Goal: Task Accomplishment & Management: Use online tool/utility

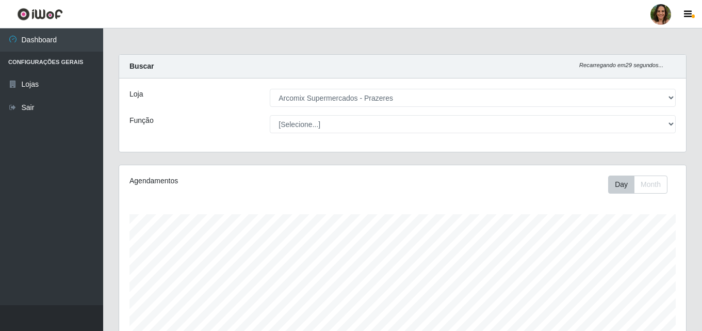
select select "415"
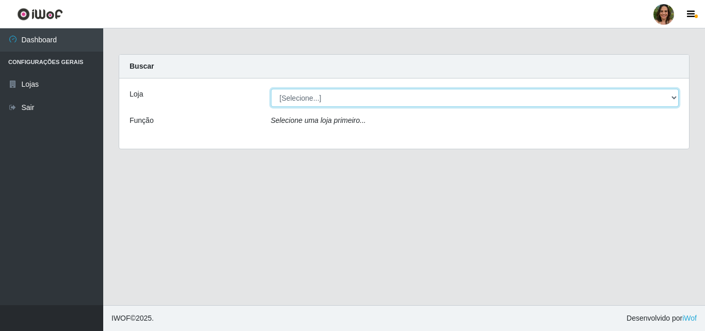
click at [380, 100] on select "[Selecione...] Arcomix Supermercados - [GEOGRAPHIC_DATA]" at bounding box center [475, 98] width 408 height 18
select select "415"
click at [271, 89] on select "[Selecione...] Arcomix Supermercados - [GEOGRAPHIC_DATA]" at bounding box center [475, 98] width 408 height 18
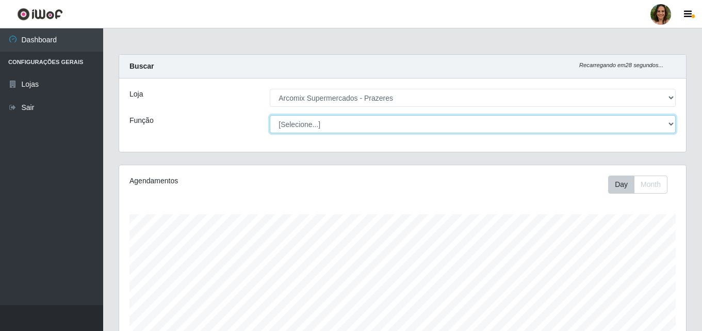
click at [391, 124] on select "[Selecione...] Auxiliar de Depósito Auxiliar de Depósito + Auxiliar de Depósito…" at bounding box center [473, 124] width 406 height 18
click at [270, 115] on select "[Selecione...] Auxiliar de Depósito Auxiliar de Depósito + Auxiliar de Depósito…" at bounding box center [473, 124] width 406 height 18
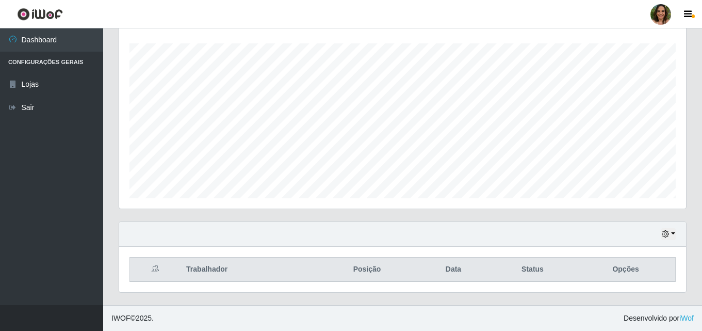
click at [195, 270] on th "Trabalhador" at bounding box center [248, 269] width 136 height 24
click at [612, 275] on th "Opções" at bounding box center [625, 269] width 99 height 24
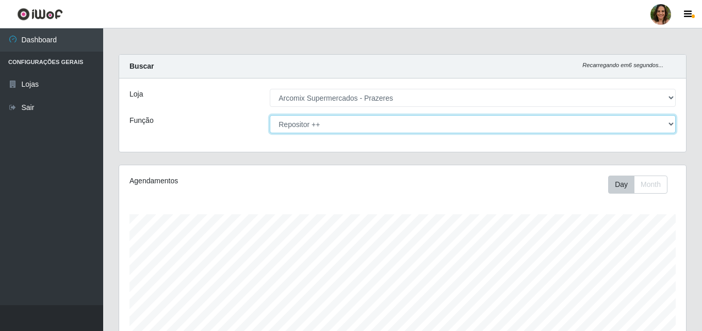
click at [376, 121] on select "[Selecione...] Auxiliar de Depósito Auxiliar de Depósito + Auxiliar de Depósito…" at bounding box center [473, 124] width 406 height 18
click at [374, 125] on select "[Selecione...] Auxiliar de Depósito Auxiliar de Depósito + Auxiliar de Depósito…" at bounding box center [473, 124] width 406 height 18
click at [270, 115] on select "[Selecione...] Auxiliar de Depósito Auxiliar de Depósito + Auxiliar de Depósito…" at bounding box center [473, 124] width 406 height 18
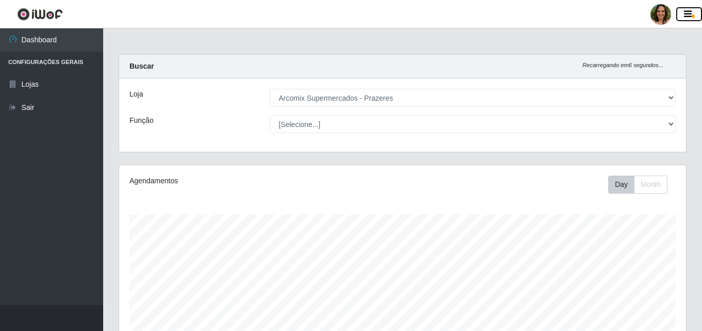
click at [688, 17] on icon "button" at bounding box center [688, 14] width 8 height 9
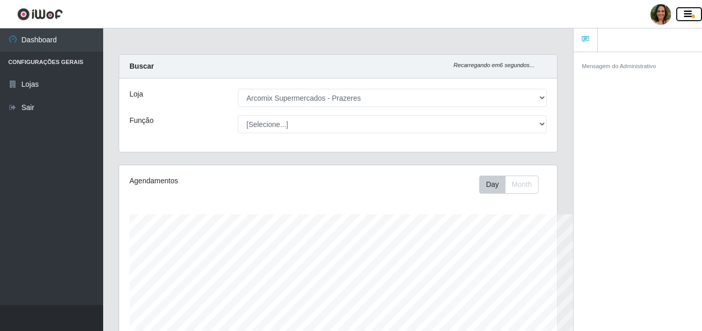
scroll to position [515586, 515362]
click at [689, 12] on icon "button" at bounding box center [688, 14] width 8 height 9
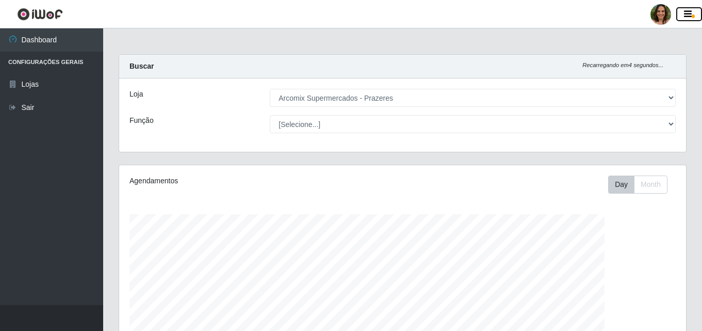
scroll to position [214, 567]
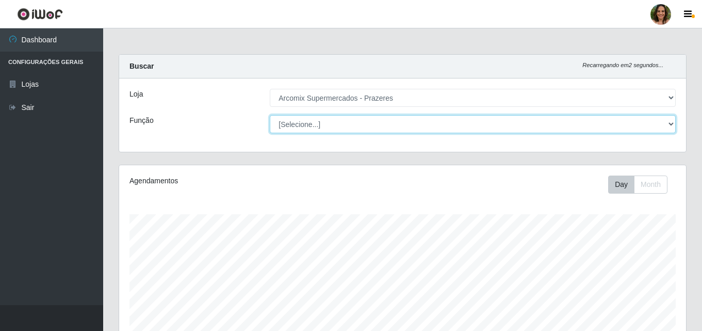
click at [316, 121] on select "[Selecione...] Auxiliar de Depósito Auxiliar de Depósito + Auxiliar de Depósito…" at bounding box center [473, 124] width 406 height 18
click at [270, 115] on select "[Selecione...] Auxiliar de Depósito Auxiliar de Depósito + Auxiliar de Depósito…" at bounding box center [473, 124] width 406 height 18
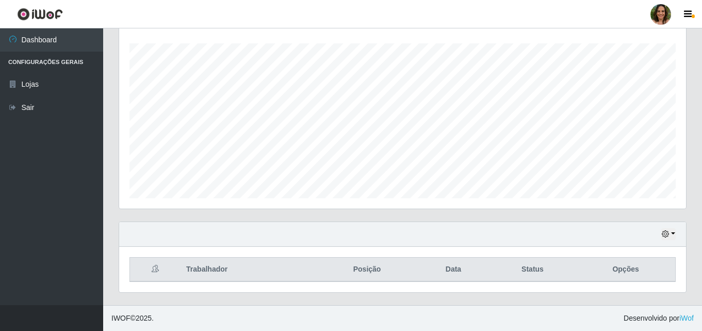
scroll to position [0, 0]
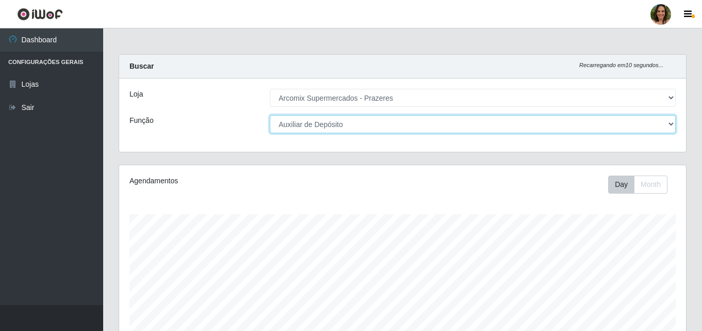
click at [342, 128] on select "[Selecione...] Auxiliar de Depósito Auxiliar de Depósito + Auxiliar de Depósito…" at bounding box center [473, 124] width 406 height 18
click at [270, 115] on select "[Selecione...] Auxiliar de Depósito Auxiliar de Depósito + Auxiliar de Depósito…" at bounding box center [473, 124] width 406 height 18
click at [400, 126] on select "[Selecione...] Auxiliar de Depósito Auxiliar de Depósito + Auxiliar de Depósito…" at bounding box center [473, 124] width 406 height 18
click at [270, 115] on select "[Selecione...] Auxiliar de Depósito Auxiliar de Depósito + Auxiliar de Depósito…" at bounding box center [473, 124] width 406 height 18
click at [362, 123] on select "[Selecione...] Auxiliar de Depósito Auxiliar de Depósito + Auxiliar de Depósito…" at bounding box center [473, 124] width 406 height 18
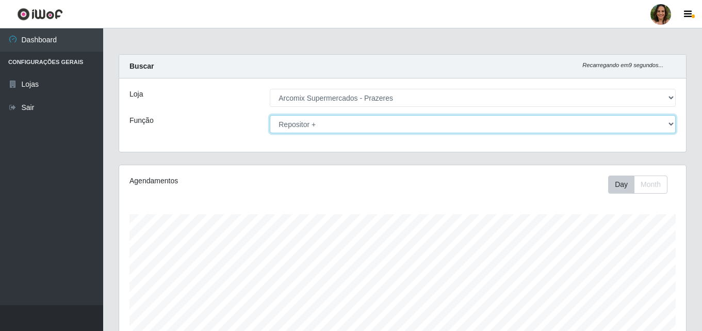
select select "[Selecione...]"
click at [270, 115] on select "[Selecione...] Auxiliar de Depósito Auxiliar de Depósito + Auxiliar de Depósito…" at bounding box center [473, 124] width 406 height 18
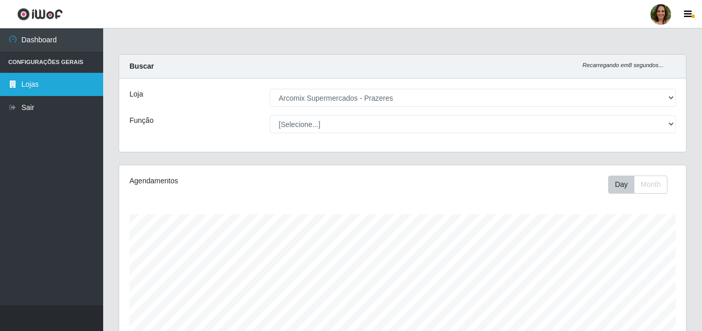
click at [38, 86] on link "Lojas" at bounding box center [51, 84] width 103 height 23
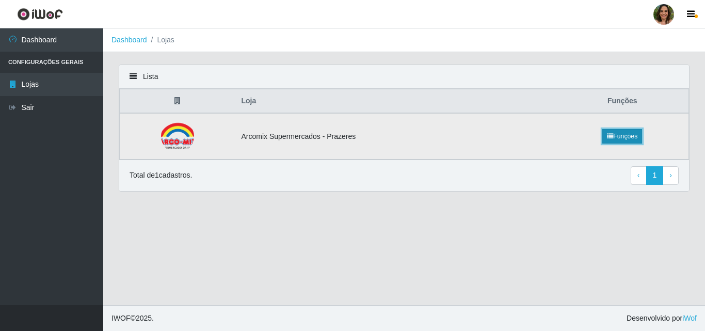
click at [607, 138] on icon at bounding box center [610, 136] width 6 height 6
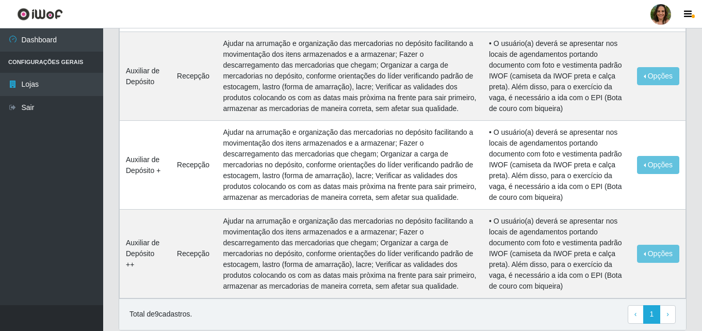
scroll to position [760, 0]
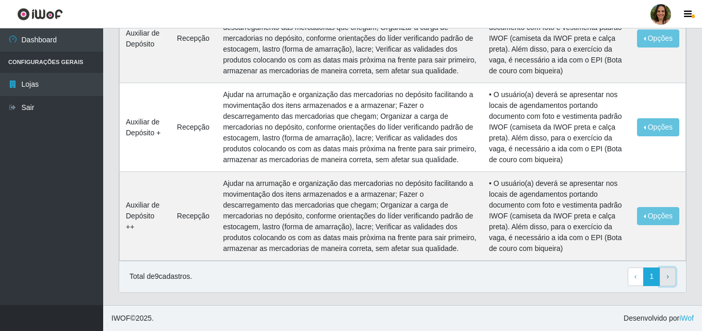
click at [662, 278] on link "› Next" at bounding box center [668, 276] width 16 height 19
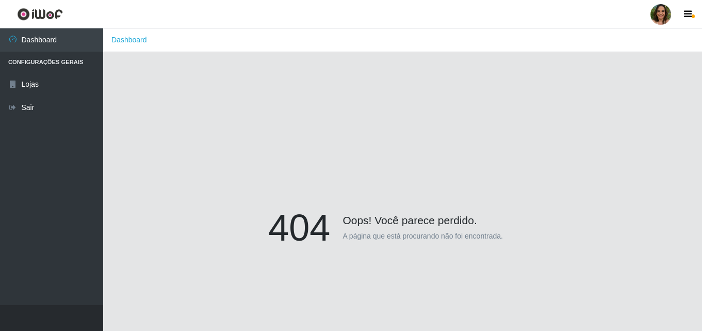
scroll to position [90, 0]
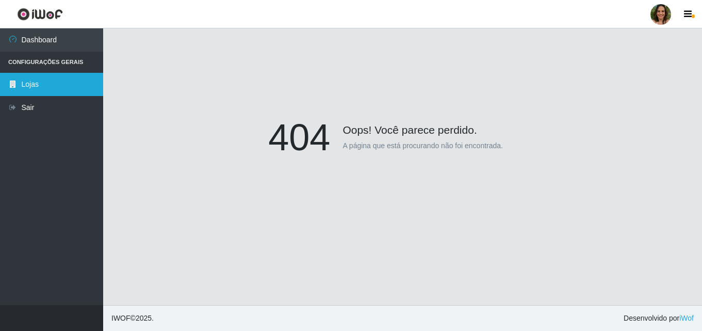
click at [31, 81] on link "Lojas" at bounding box center [51, 84] width 103 height 23
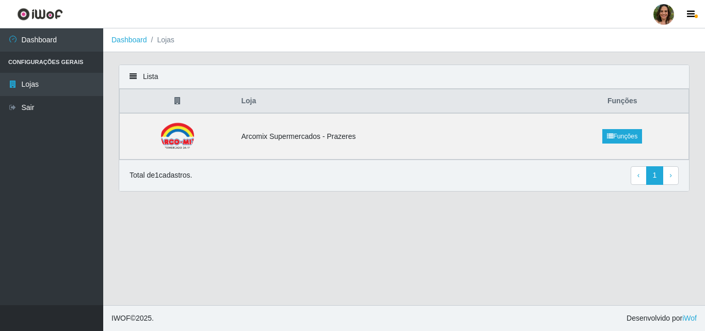
click at [68, 65] on li "Configurações Gerais" at bounding box center [51, 62] width 103 height 21
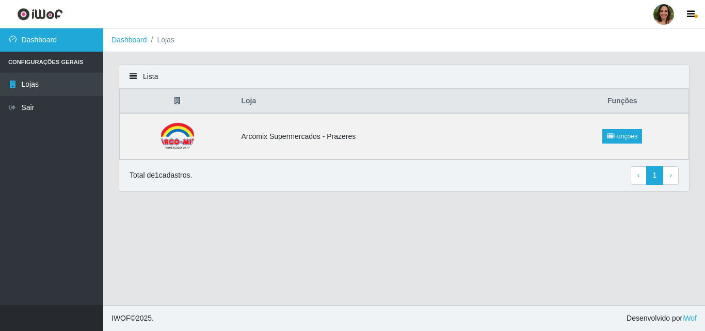
click at [40, 35] on link "Dashboard" at bounding box center [51, 39] width 103 height 23
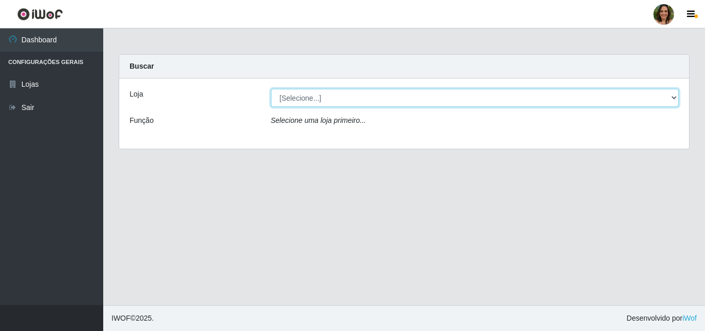
click at [526, 100] on select "[Selecione...] Arcomix Supermercados - Prazeres" at bounding box center [475, 98] width 408 height 18
select select "415"
click at [271, 89] on select "[Selecione...] Arcomix Supermercados - Prazeres" at bounding box center [475, 98] width 408 height 18
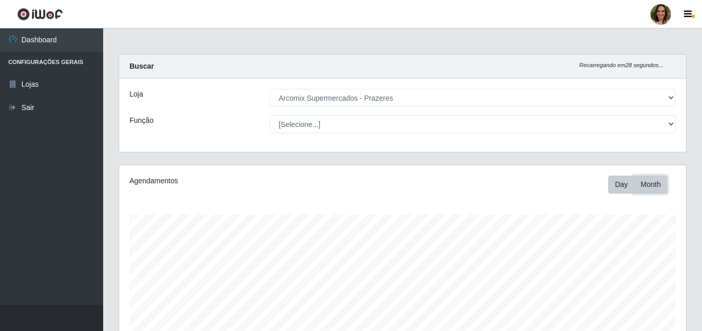
click at [639, 182] on button "Month" at bounding box center [651, 184] width 34 height 18
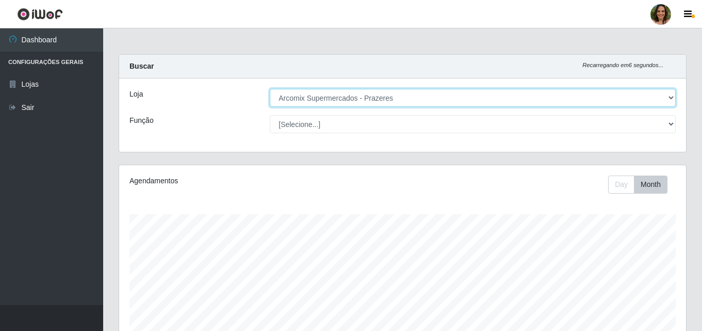
click at [374, 103] on select "[Selecione...] Arcomix Supermercados - Prazeres" at bounding box center [473, 98] width 406 height 18
click at [270, 89] on select "[Selecione...] Arcomix Supermercados - Prazeres" at bounding box center [473, 98] width 406 height 18
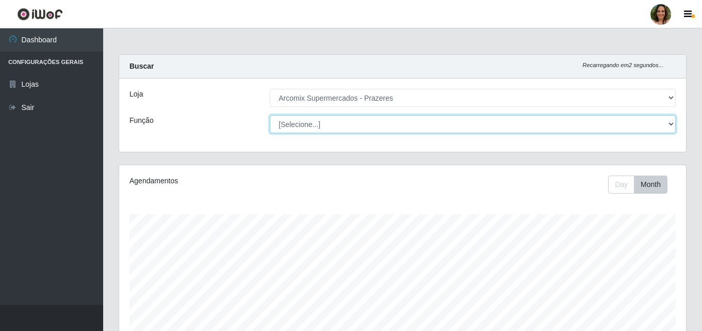
click at [391, 121] on select "[Selecione...] Auxiliar de Depósito Auxiliar de Depósito + Auxiliar de Depósito…" at bounding box center [473, 124] width 406 height 18
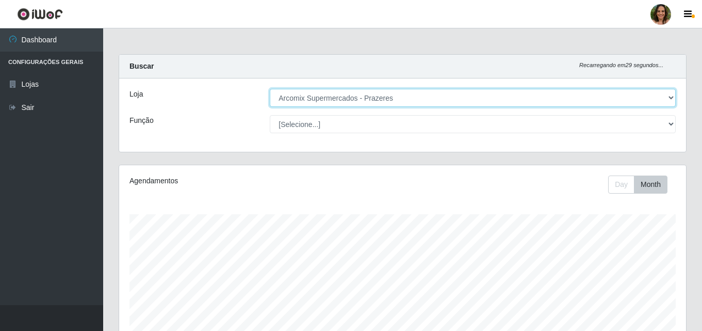
click at [374, 101] on select "[Selecione...] Arcomix Supermercados - Prazeres" at bounding box center [473, 98] width 406 height 18
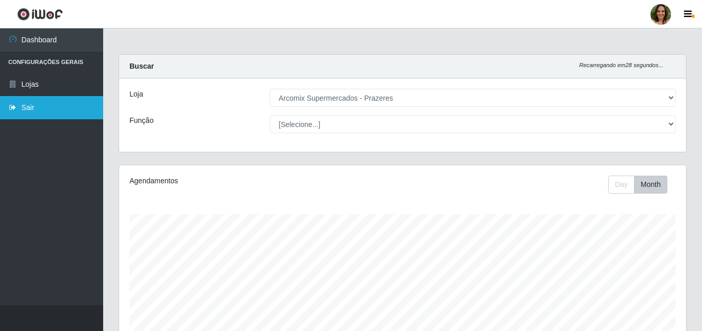
click at [37, 101] on link "Sair" at bounding box center [51, 107] width 103 height 23
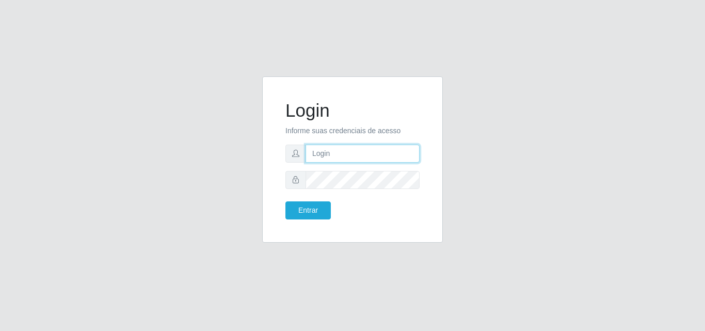
drag, startPoint x: 375, startPoint y: 155, endPoint x: 378, endPoint y: 140, distance: 14.7
click at [375, 155] on input "text" at bounding box center [362, 153] width 114 height 18
type input "gerencia.prazeres@arcomix"
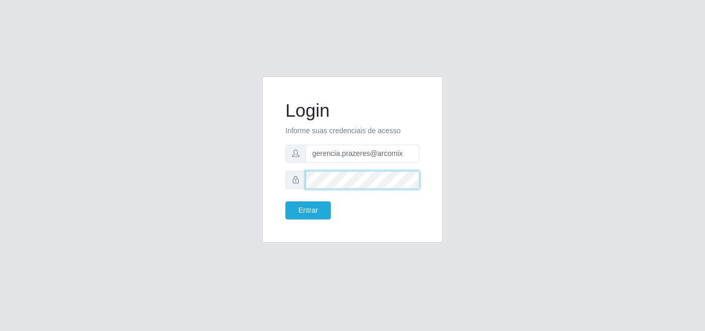
click at [285, 201] on button "Entrar" at bounding box center [307, 210] width 45 height 18
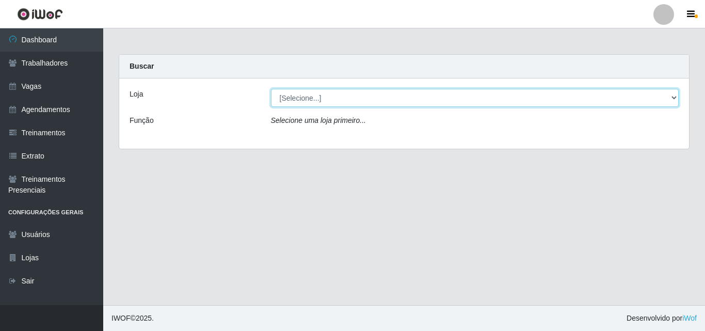
click at [366, 95] on select "[Selecione...] Leta - Arco-Mix Cajueiro Seco" at bounding box center [475, 98] width 408 height 18
select select "482"
click at [271, 89] on select "[Selecione...] Leta - Arco-Mix Cajueiro Seco" at bounding box center [475, 98] width 408 height 18
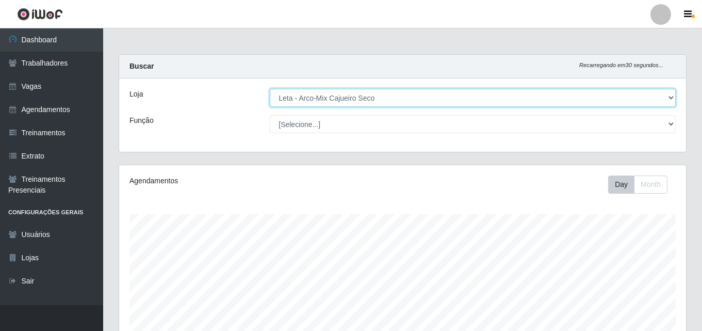
scroll to position [214, 567]
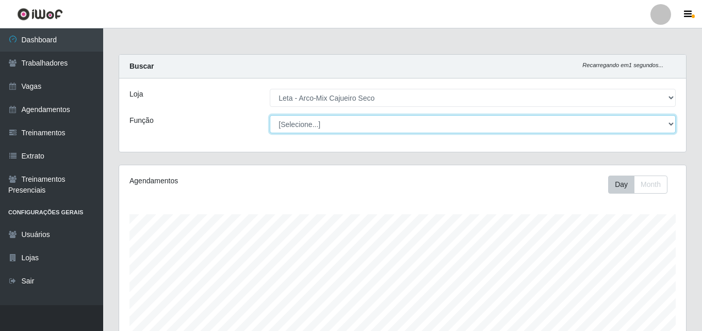
click at [341, 128] on select "[Selecione...] Promotor" at bounding box center [473, 124] width 406 height 18
select select "129"
click at [270, 115] on select "[Selecione...] Promotor" at bounding box center [473, 124] width 406 height 18
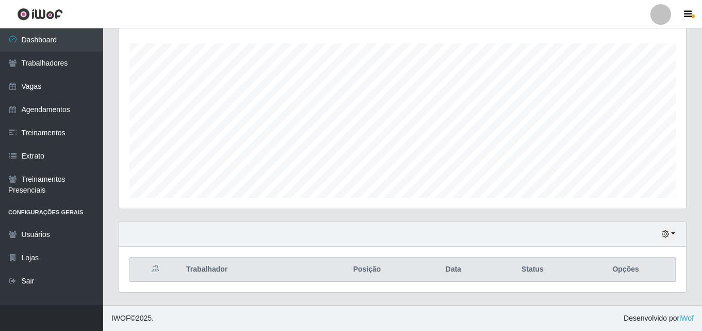
scroll to position [0, 0]
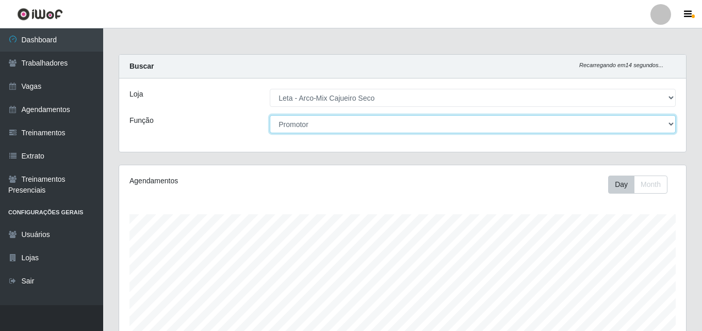
click at [409, 123] on select "[Selecione...] Promotor" at bounding box center [473, 124] width 406 height 18
click at [270, 115] on select "[Selecione...] Promotor" at bounding box center [473, 124] width 406 height 18
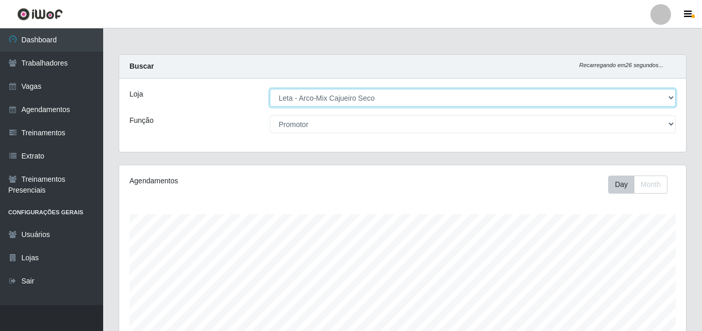
click at [415, 101] on select "[Selecione...] Leta - Arco-Mix Cajueiro Seco" at bounding box center [473, 98] width 406 height 18
click at [270, 89] on select "[Selecione...] Leta - Arco-Mix Cajueiro Seco" at bounding box center [473, 98] width 406 height 18
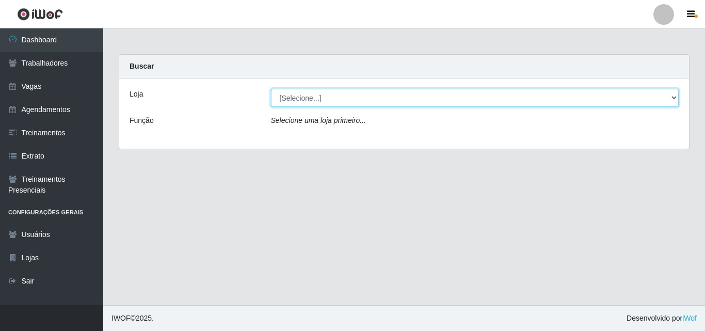
click at [414, 100] on select "[Selecione...] Leta - Arco-Mix Cajueiro Seco" at bounding box center [475, 98] width 408 height 18
select select "482"
click at [271, 89] on select "[Selecione...] Leta - Arco-Mix Cajueiro Seco" at bounding box center [475, 98] width 408 height 18
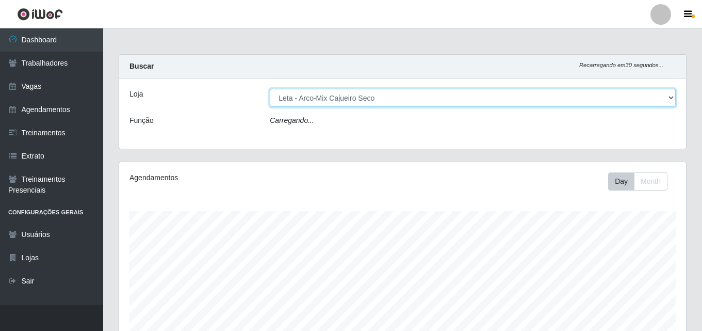
scroll to position [214, 567]
select select "129"
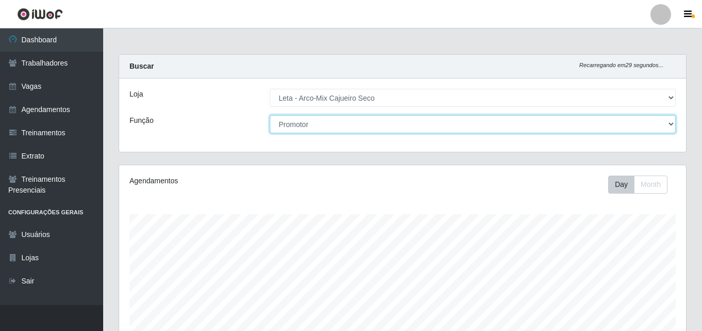
drag, startPoint x: 414, startPoint y: 106, endPoint x: 416, endPoint y: 118, distance: 12.1
click at [416, 124] on select "[Selecione...] Promotor" at bounding box center [473, 124] width 406 height 18
click at [270, 115] on select "[Selecione...] Promotor" at bounding box center [473, 124] width 406 height 18
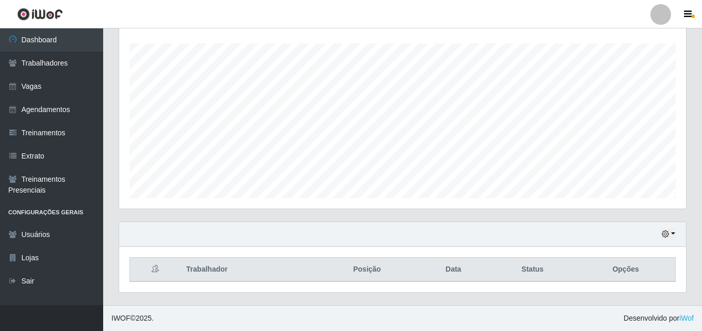
scroll to position [0, 0]
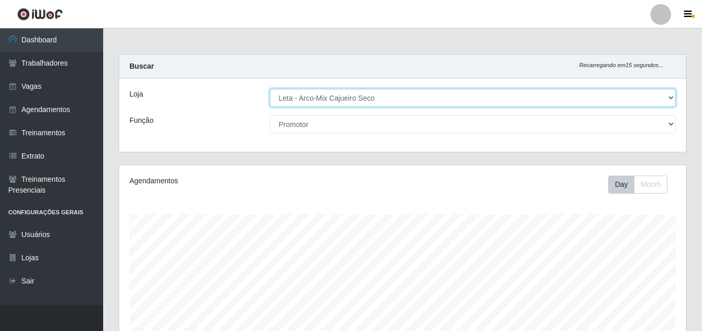
click at [404, 97] on select "[Selecione...] Leta - Arco-Mix Cajueiro Seco" at bounding box center [473, 98] width 406 height 18
click at [270, 89] on select "[Selecione...] Leta - Arco-Mix Cajueiro Seco" at bounding box center [473, 98] width 406 height 18
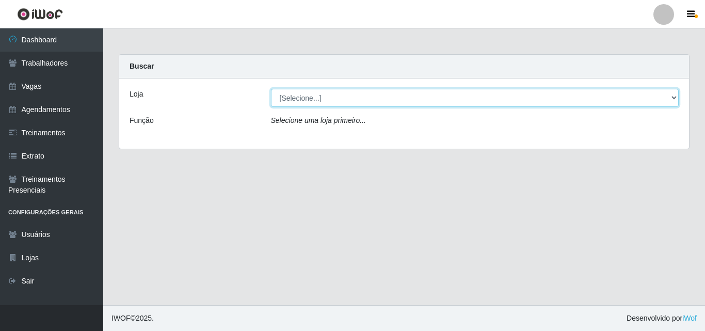
click at [393, 101] on select "[Selecione...] Leta - Arco-Mix Cajueiro Seco" at bounding box center [475, 98] width 408 height 18
select select "482"
click at [271, 89] on select "[Selecione...] Leta - Arco-Mix Cajueiro Seco" at bounding box center [475, 98] width 408 height 18
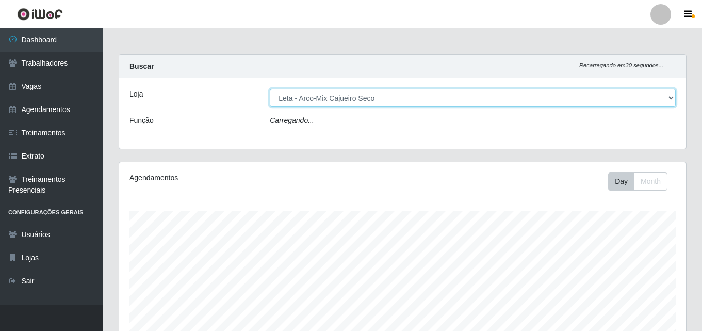
scroll to position [214, 567]
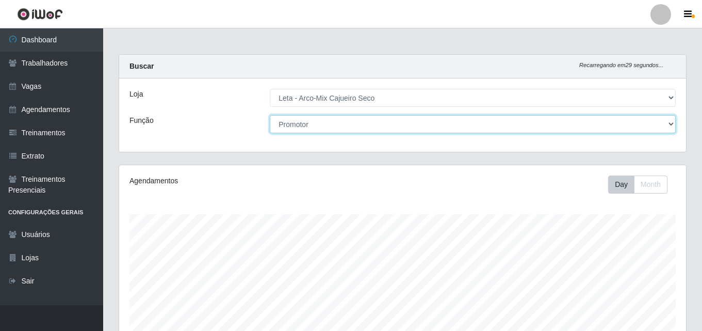
click at [352, 122] on select "[Selecione...] Promotor" at bounding box center [473, 124] width 406 height 18
click at [270, 115] on select "[Selecione...] Promotor" at bounding box center [473, 124] width 406 height 18
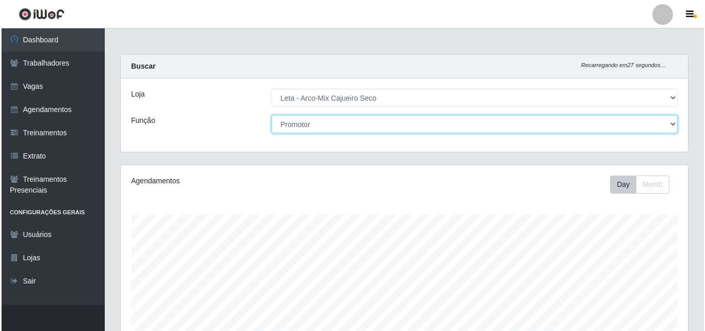
scroll to position [217, 0]
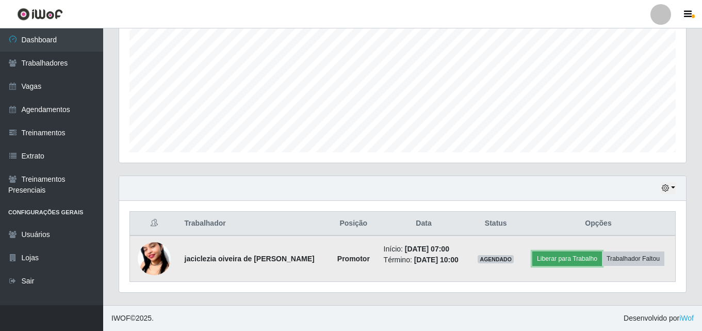
click at [562, 256] on button "Liberar para Trabalho" at bounding box center [567, 258] width 70 height 14
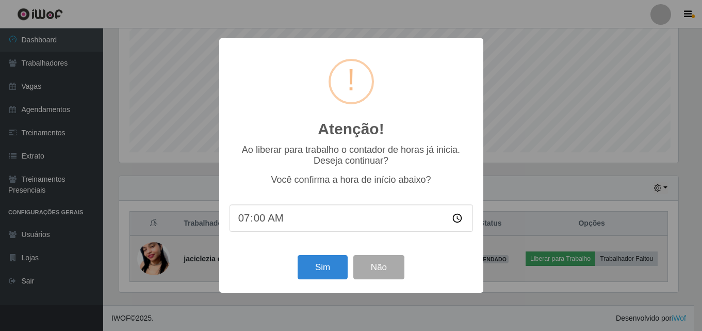
scroll to position [214, 562]
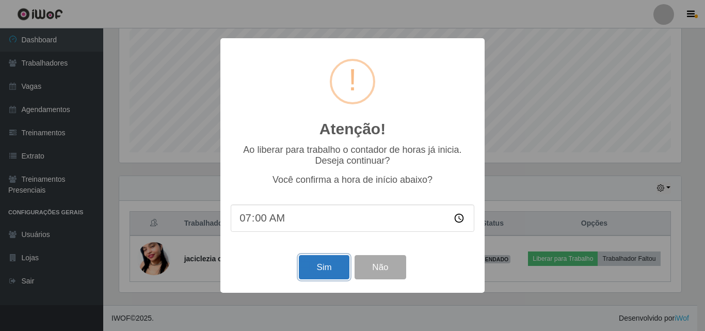
click at [318, 278] on button "Sim" at bounding box center [324, 267] width 50 height 24
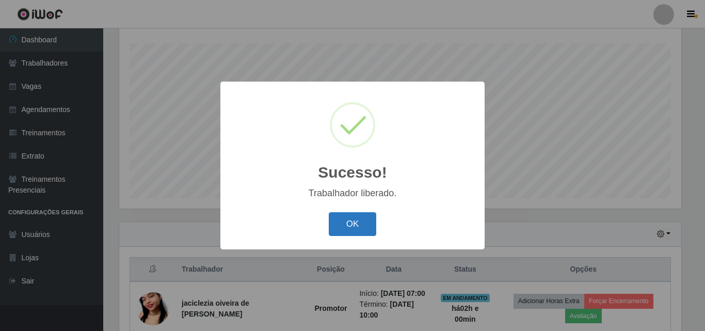
click at [344, 231] on button "OK" at bounding box center [353, 224] width 48 height 24
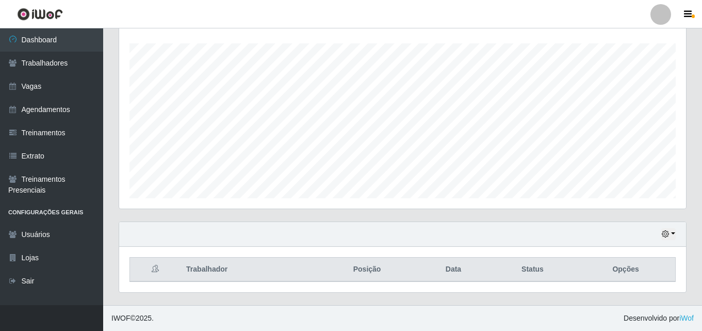
scroll to position [0, 0]
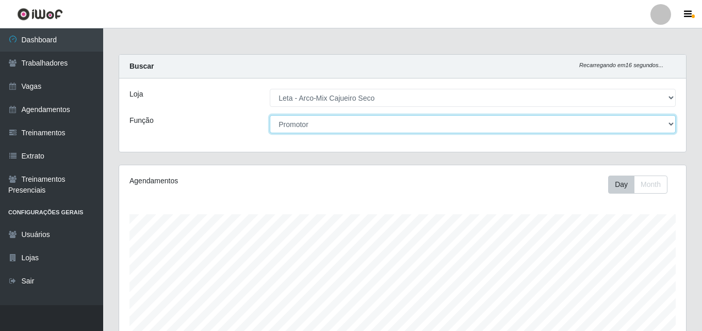
click at [351, 128] on select "[Selecione...] Promotor" at bounding box center [473, 124] width 406 height 18
click at [270, 115] on select "[Selecione...] Promotor" at bounding box center [473, 124] width 406 height 18
click at [347, 126] on select "[Selecione...] Promotor" at bounding box center [473, 124] width 406 height 18
click at [270, 115] on select "[Selecione...] Promotor" at bounding box center [473, 124] width 406 height 18
click at [341, 121] on select "[Selecione...] Promotor" at bounding box center [473, 124] width 406 height 18
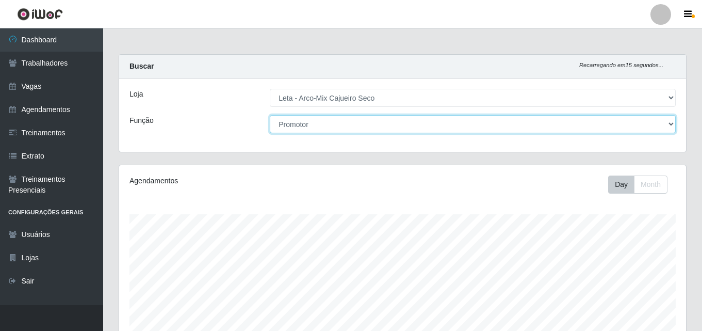
click at [346, 124] on select "[Selecione...] Promotor" at bounding box center [473, 124] width 406 height 18
click at [270, 115] on select "[Selecione...] Promotor" at bounding box center [473, 124] width 406 height 18
click at [346, 128] on select "[Selecione...] Promotor" at bounding box center [473, 124] width 406 height 18
select select "129"
click at [270, 115] on select "[Selecione...] Promotor" at bounding box center [473, 124] width 406 height 18
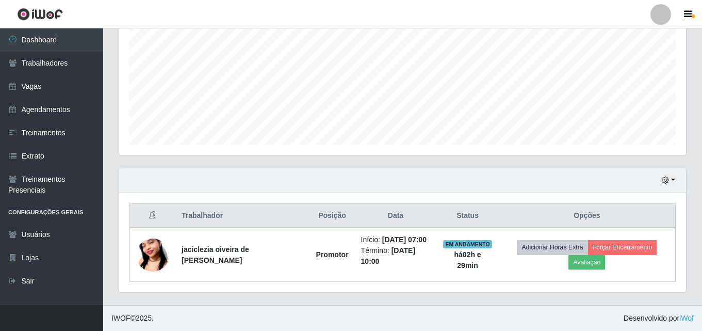
scroll to position [171, 0]
